Goal: Task Accomplishment & Management: Use online tool/utility

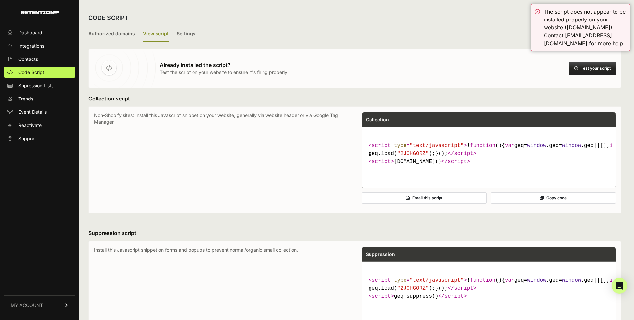
click at [581, 69] on button "Test your script" at bounding box center [592, 68] width 47 height 13
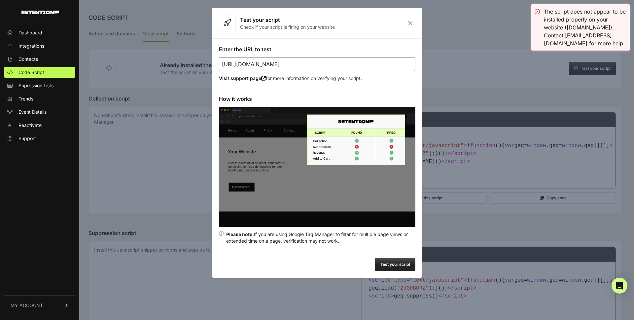
click at [299, 64] on input "[URL][DOMAIN_NAME]" at bounding box center [317, 64] width 196 height 14
click at [398, 270] on button "Test your script" at bounding box center [395, 263] width 40 height 13
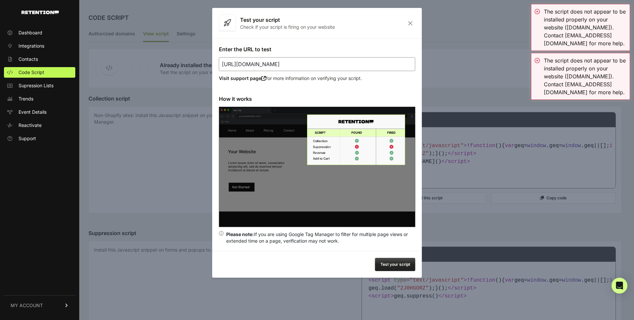
click at [381, 45] on div "Enter the URL to test [URL][DOMAIN_NAME] Visit support page for more informatio…" at bounding box center [317, 144] width 210 height 212
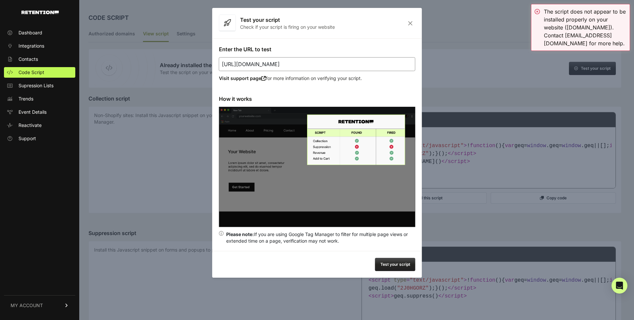
click at [502, 38] on div at bounding box center [317, 160] width 634 height 320
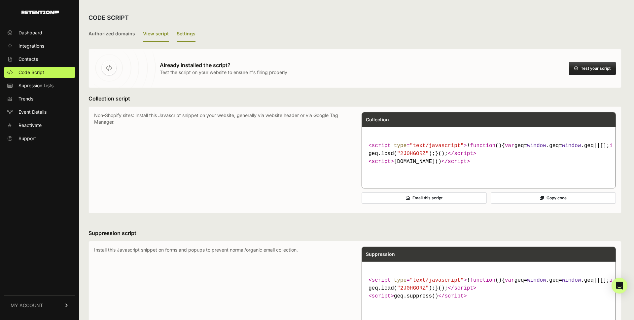
click at [186, 35] on label "Settings" at bounding box center [186, 34] width 19 height 16
click at [0, 0] on input "Settings" at bounding box center [0, 0] width 0 height 0
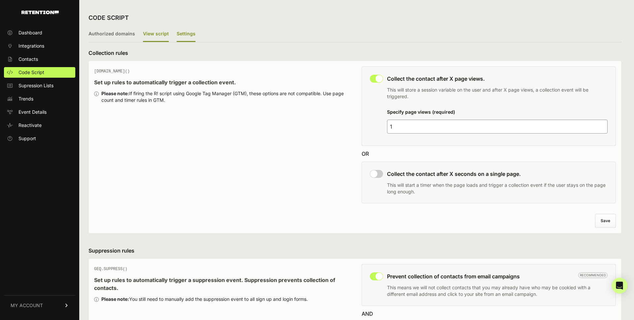
click at [154, 36] on label "View script" at bounding box center [156, 34] width 26 height 16
click at [0, 0] on input "View script" at bounding box center [0, 0] width 0 height 0
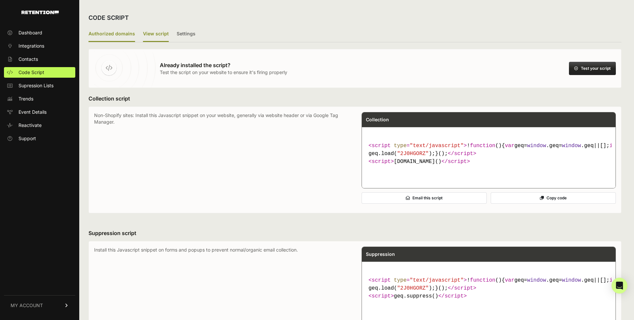
click at [114, 34] on label "Authorized domains" at bounding box center [111, 34] width 47 height 16
click at [0, 0] on input "Authorized domains" at bounding box center [0, 0] width 0 height 0
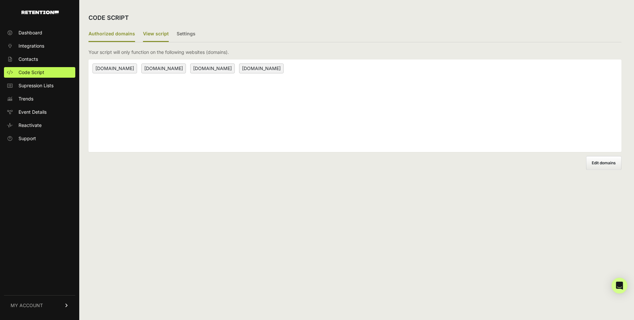
click at [146, 33] on label "View script" at bounding box center [156, 34] width 26 height 16
click at [0, 0] on input "View script" at bounding box center [0, 0] width 0 height 0
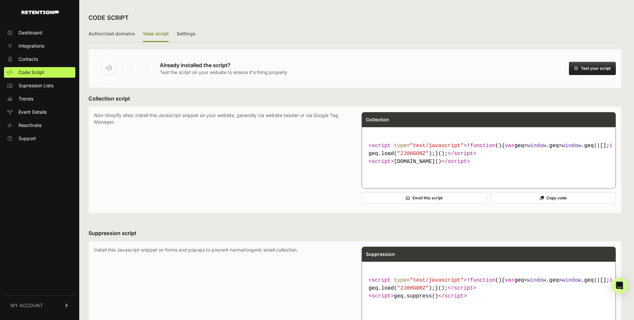
click at [530, 168] on code "< script type = "text/javascript" > ! function ( ) { var geq= window .geq= wind…" at bounding box center [489, 153] width 246 height 29
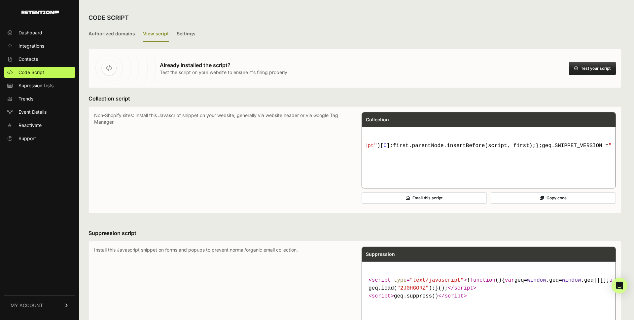
scroll to position [0, 2833]
click at [34, 125] on span "Reactivate" at bounding box center [29, 125] width 23 height 7
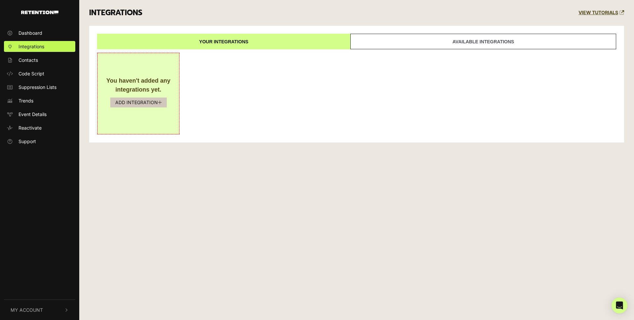
click at [150, 102] on button "ADD INTEGRATION" at bounding box center [138, 102] width 56 height 10
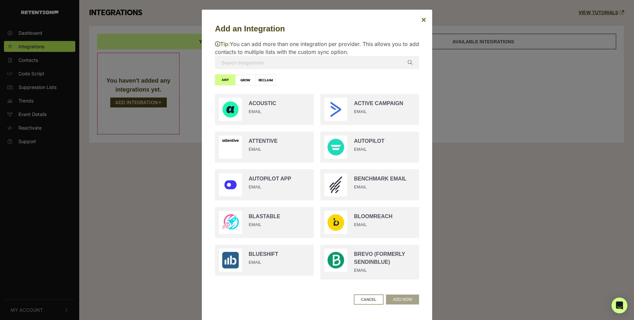
click at [426, 20] on span "×" at bounding box center [423, 20] width 5 height 10
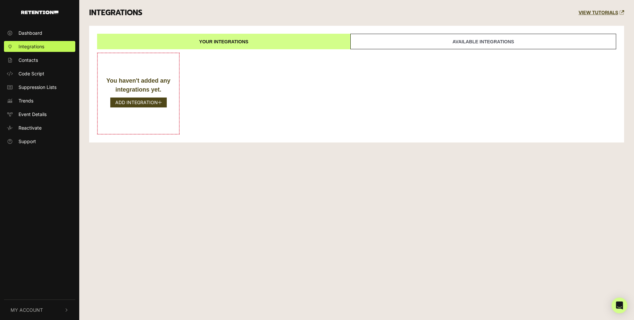
click at [391, 45] on link "Available integrations" at bounding box center [483, 42] width 266 height 16
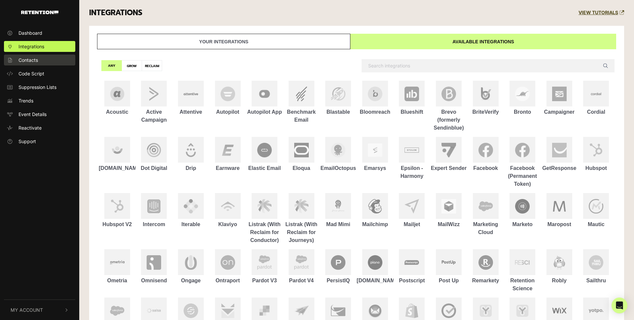
click at [53, 60] on link "Contacts" at bounding box center [39, 59] width 71 height 11
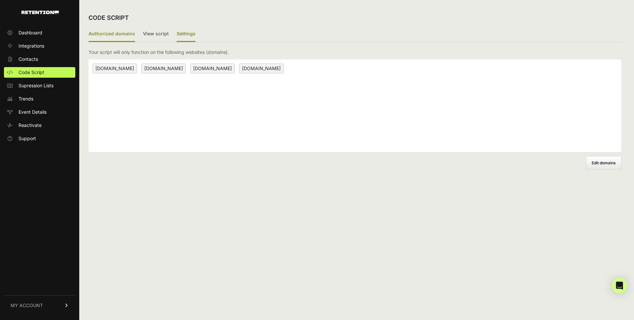
click at [185, 37] on label "Settings" at bounding box center [186, 34] width 19 height 16
click at [0, 0] on input "Settings" at bounding box center [0, 0] width 0 height 0
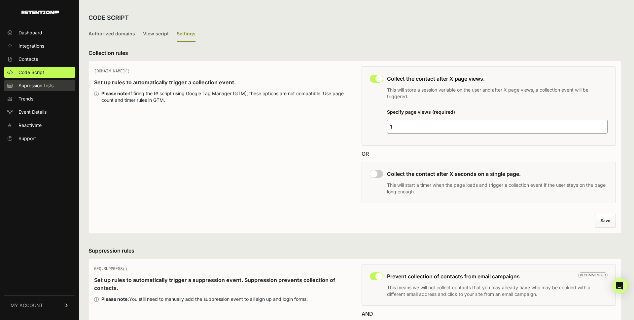
click at [54, 86] on link "Supression Lists" at bounding box center [39, 85] width 71 height 11
